Goal: Find specific page/section: Find specific page/section

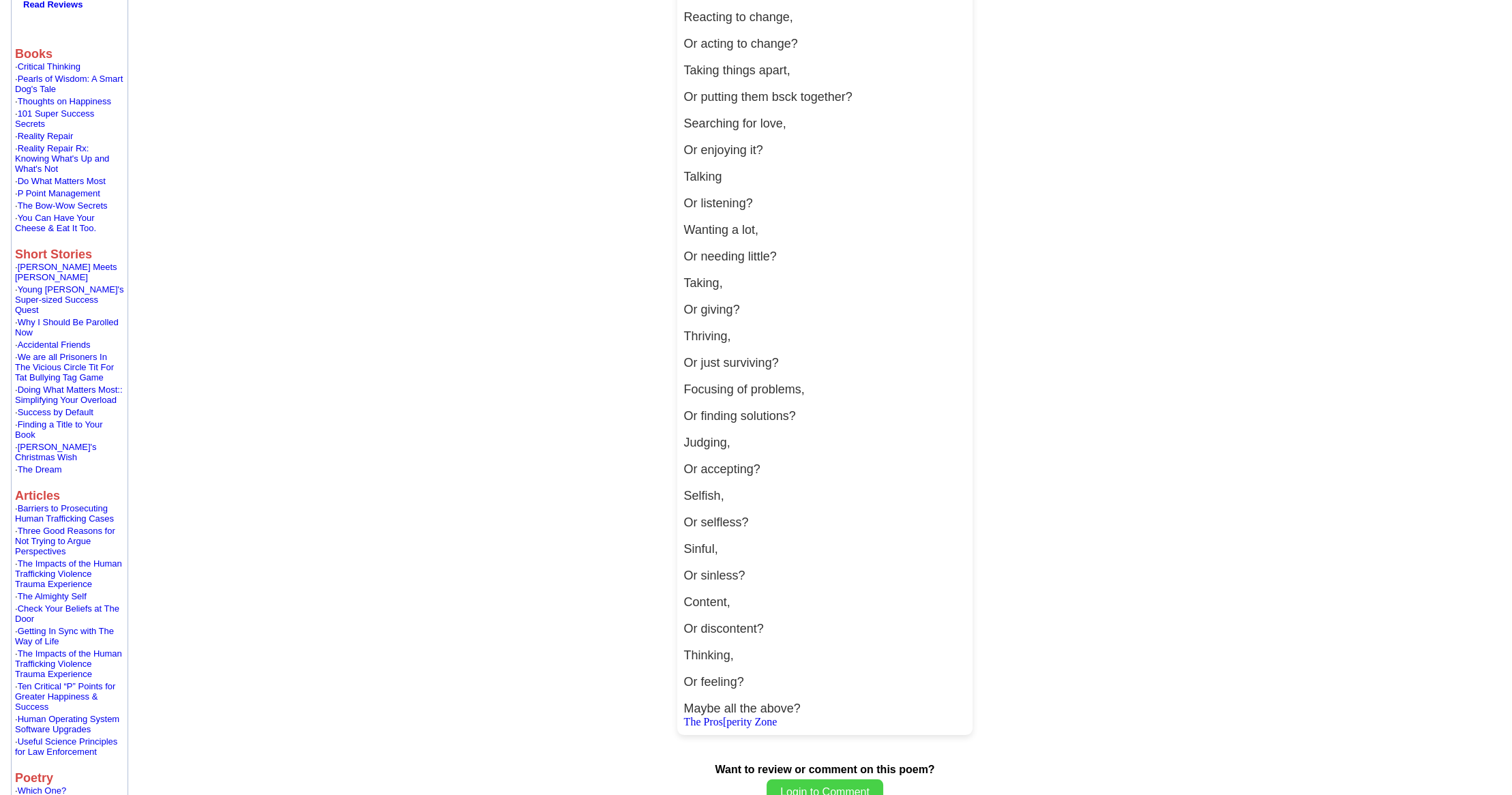
scroll to position [454, 0]
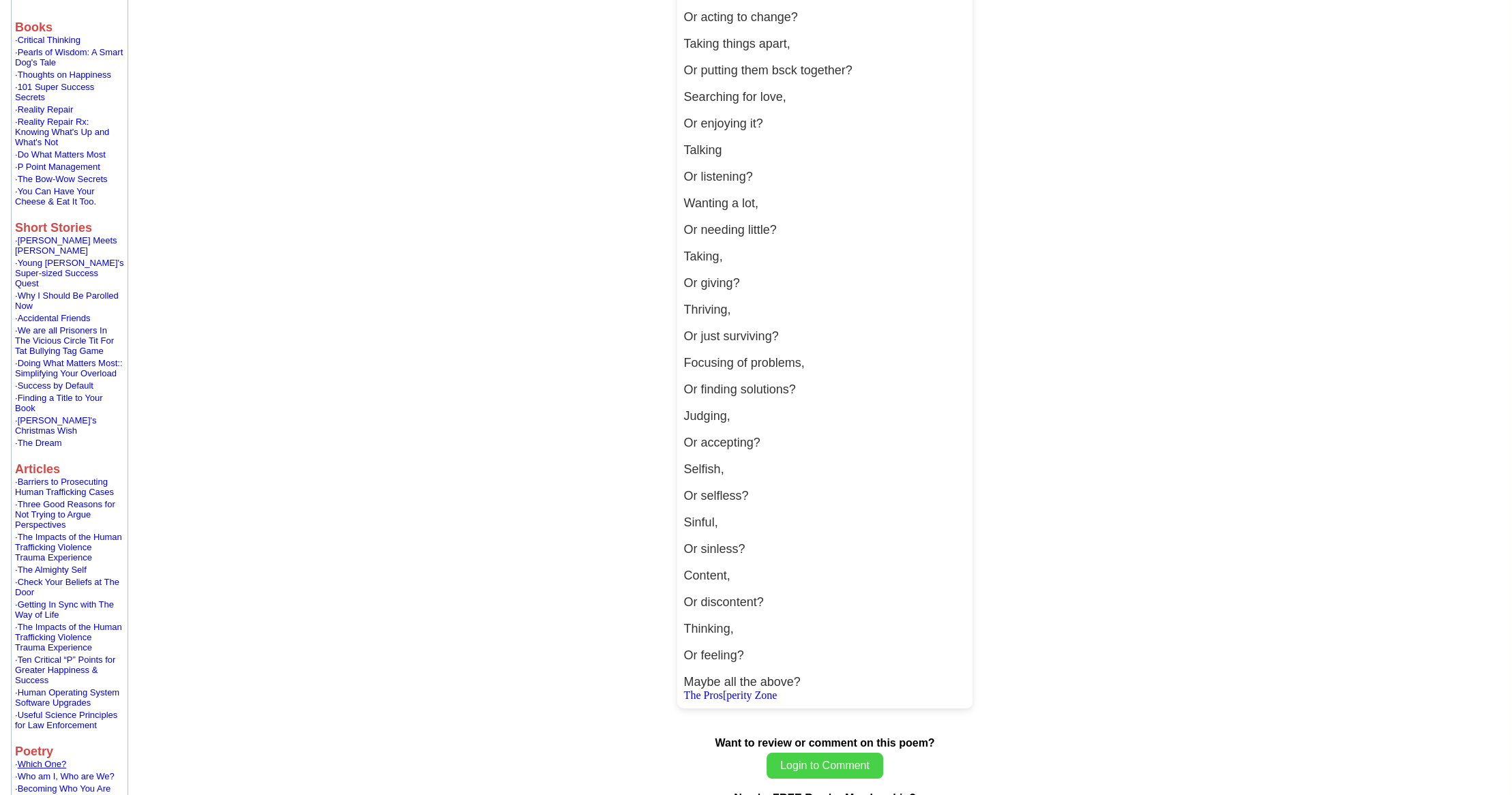
click at [37, 759] on link "Which One?" at bounding box center [42, 764] width 50 height 11
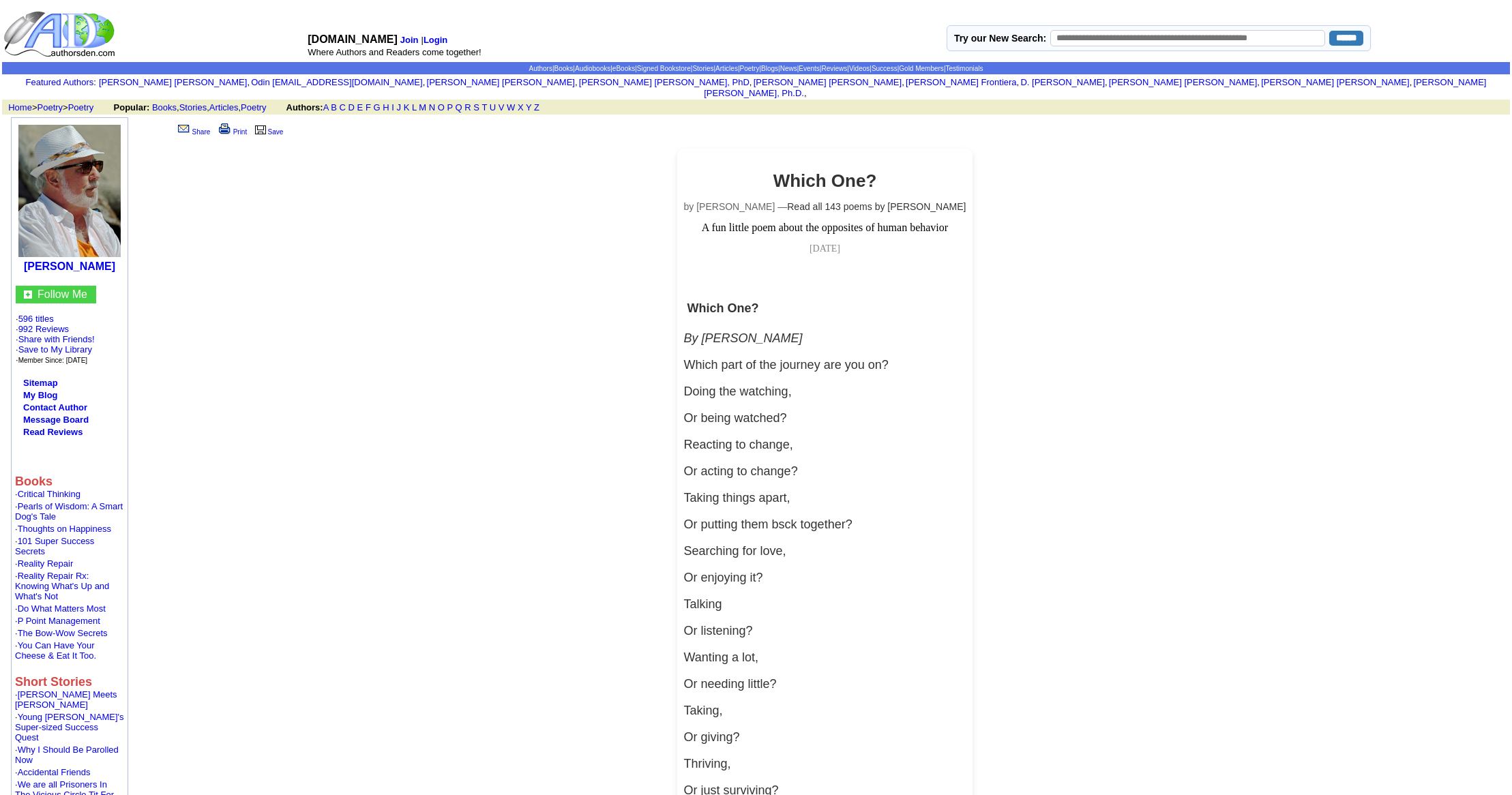
scroll to position [454, 0]
